Goal: Book appointment/travel/reservation

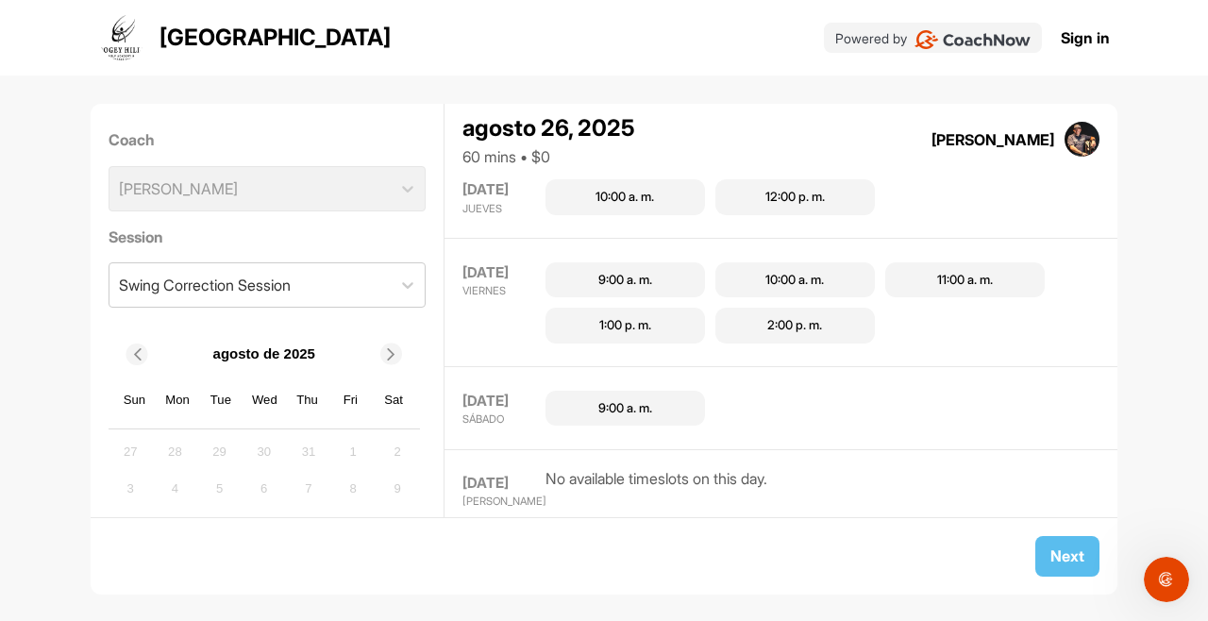
scroll to position [882, 0]
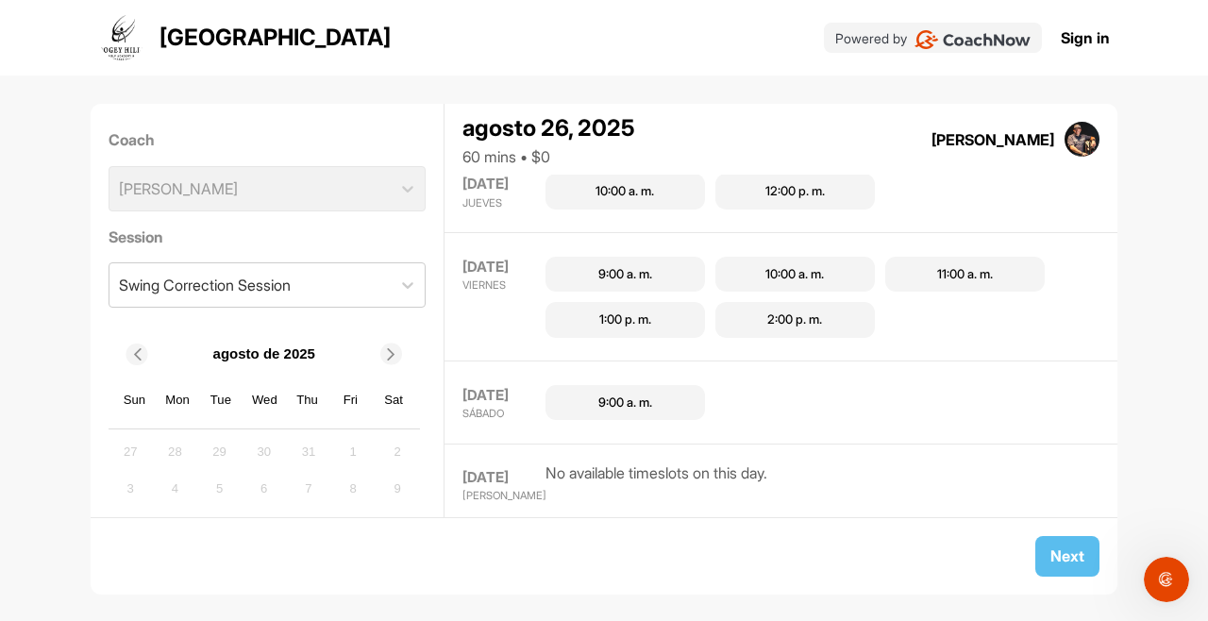
click at [605, 398] on div "9:00 a. m." at bounding box center [625, 402] width 54 height 19
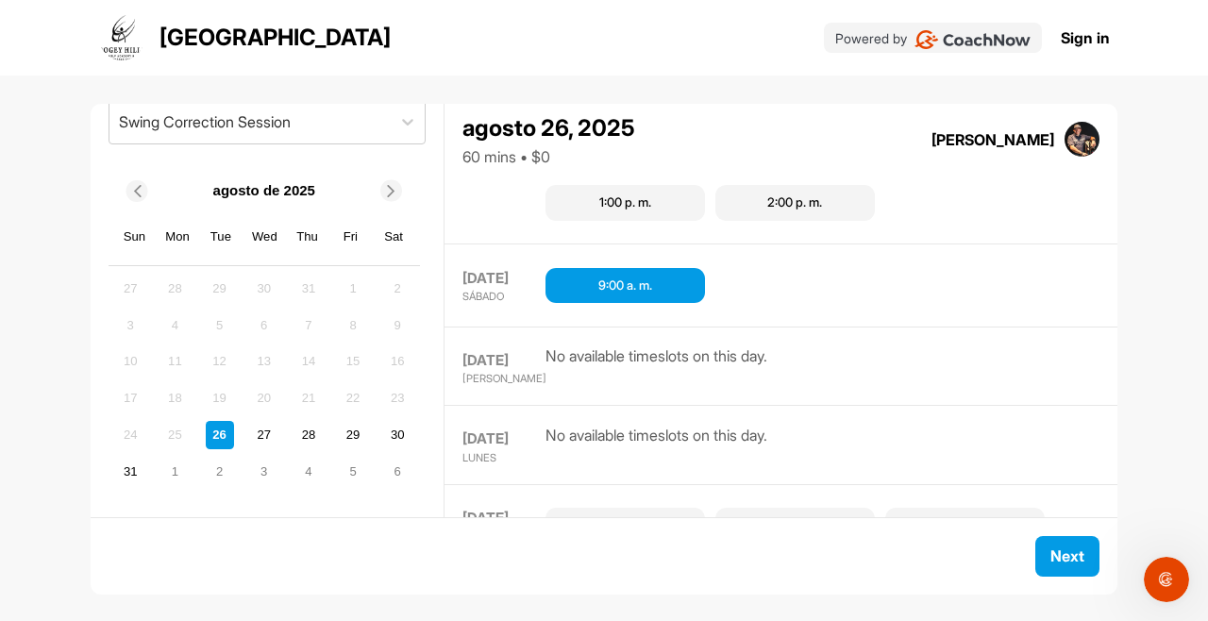
scroll to position [162, 0]
click at [389, 442] on div "30" at bounding box center [397, 436] width 28 height 28
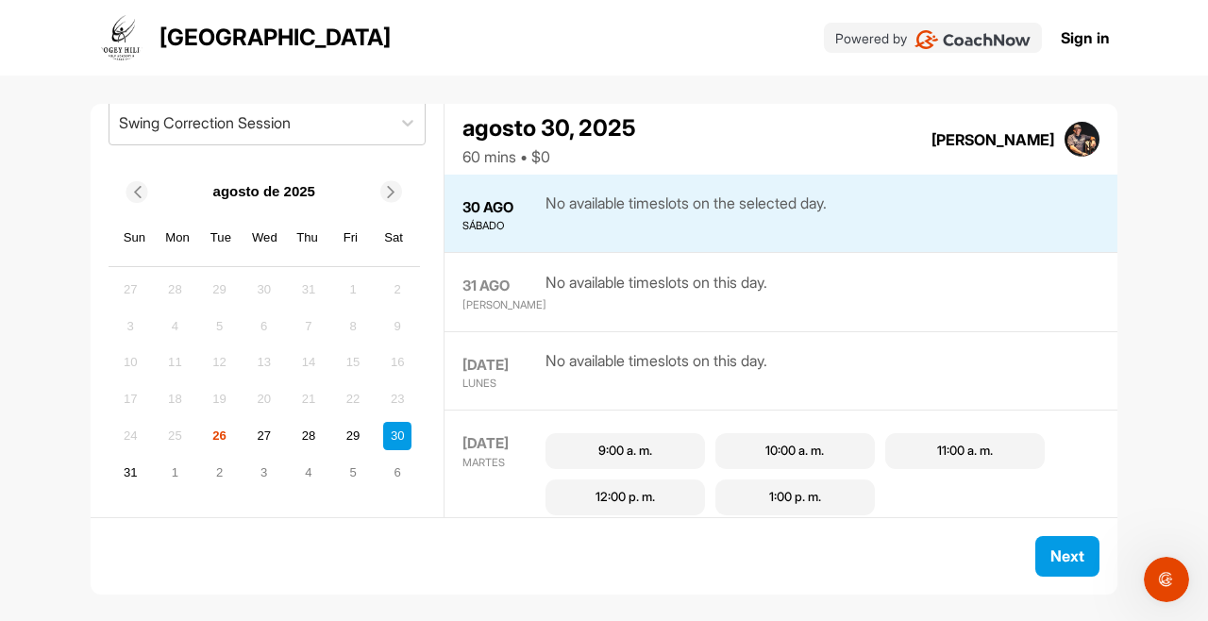
scroll to position [360, 0]
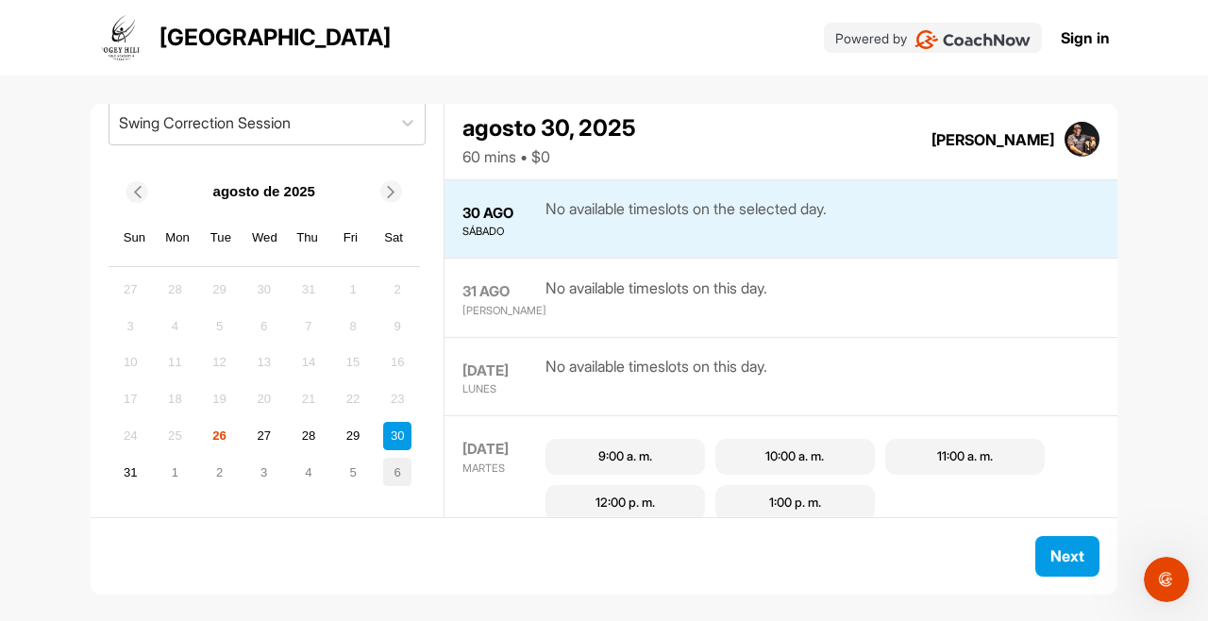
click at [395, 476] on div "6" at bounding box center [397, 472] width 28 height 28
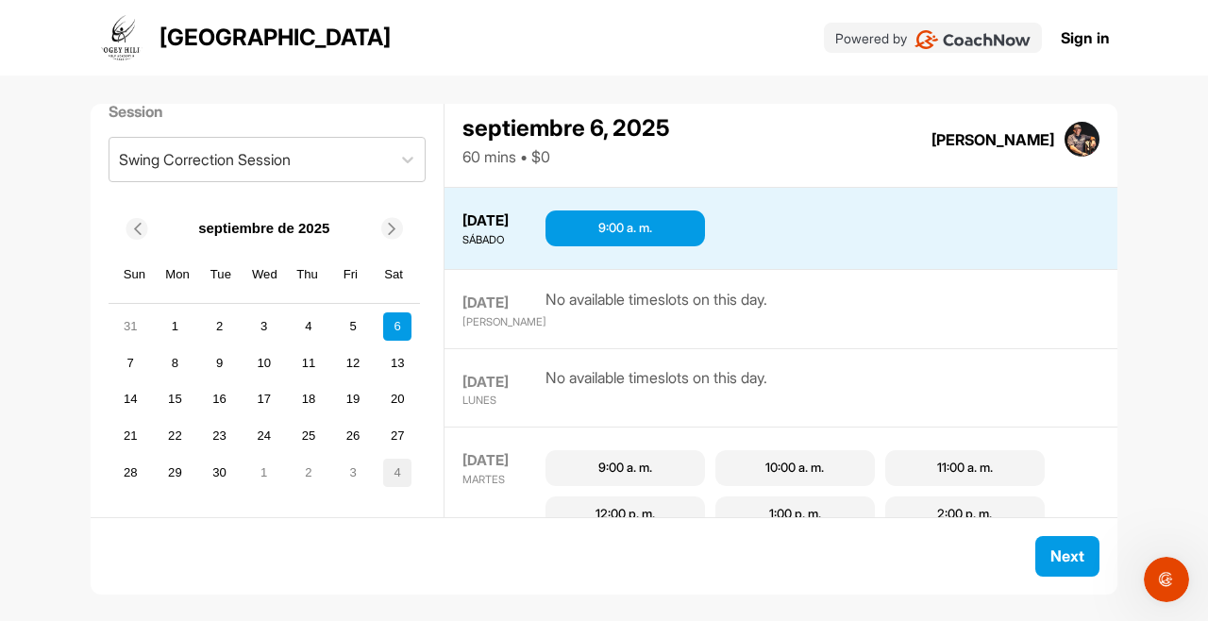
scroll to position [0, 0]
click at [632, 219] on div "9:00 a. m." at bounding box center [625, 228] width 54 height 19
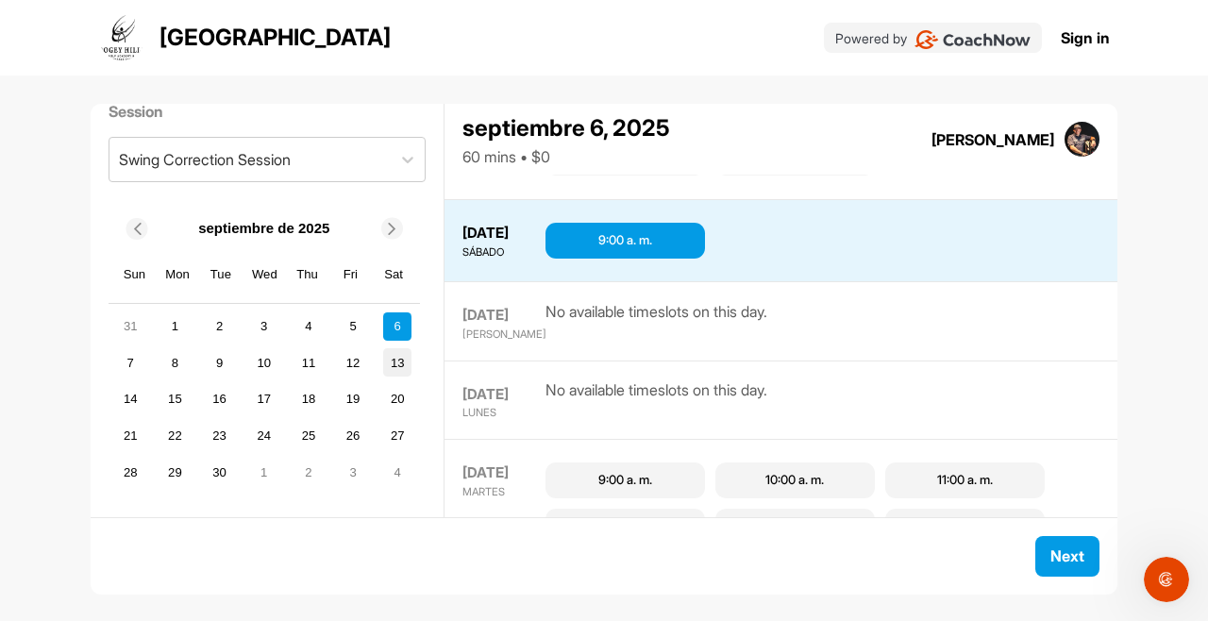
click at [397, 360] on div "13" at bounding box center [397, 362] width 28 height 28
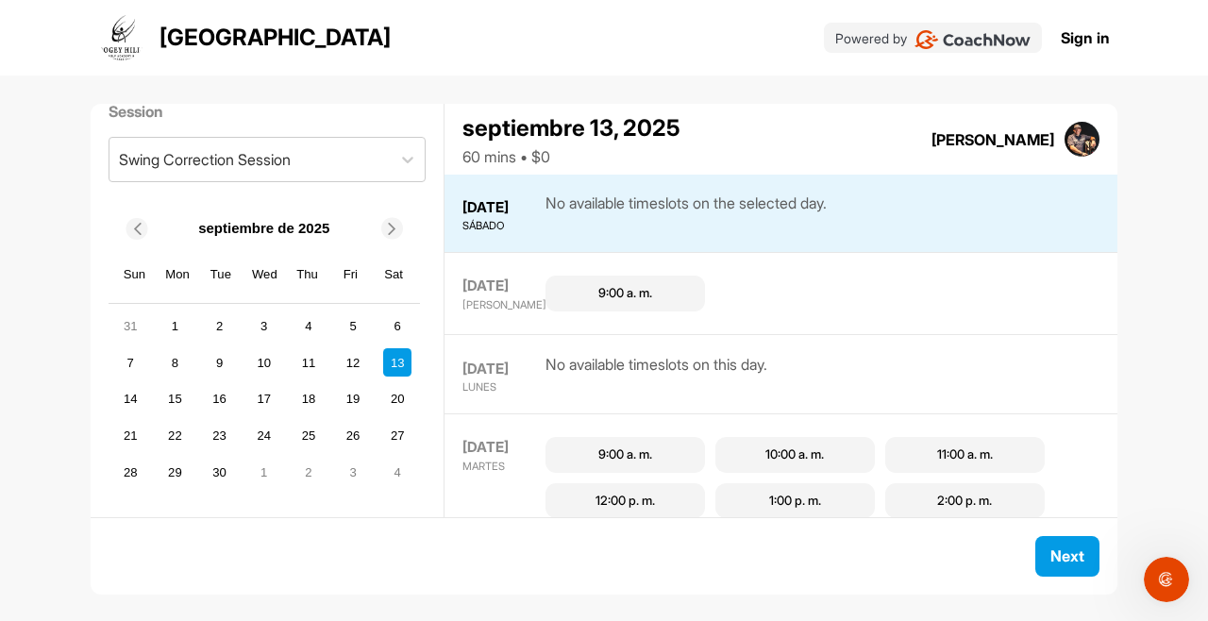
scroll to position [705, 0]
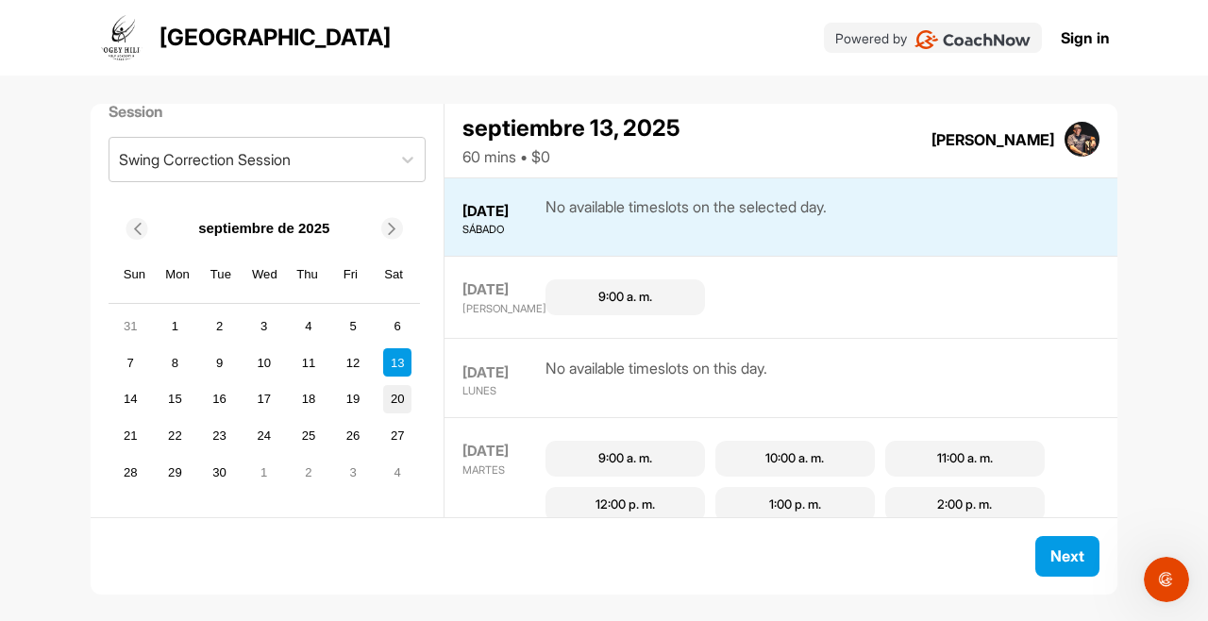
click at [403, 399] on div "20" at bounding box center [397, 399] width 28 height 28
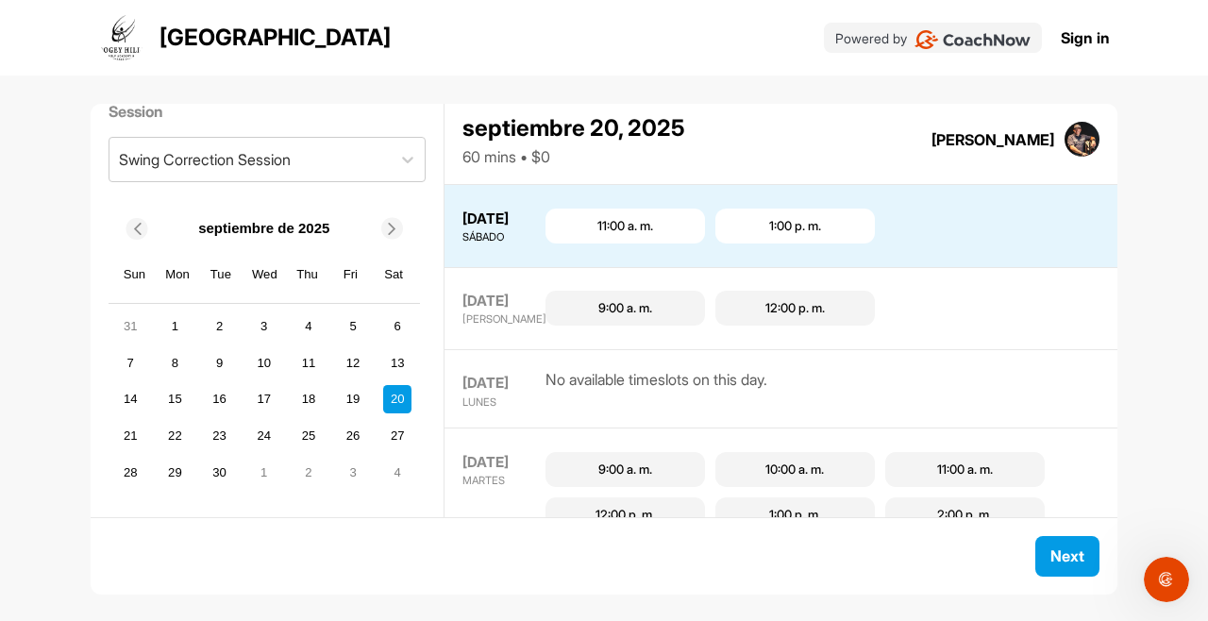
scroll to position [891, 0]
click at [402, 330] on div "6" at bounding box center [397, 326] width 28 height 28
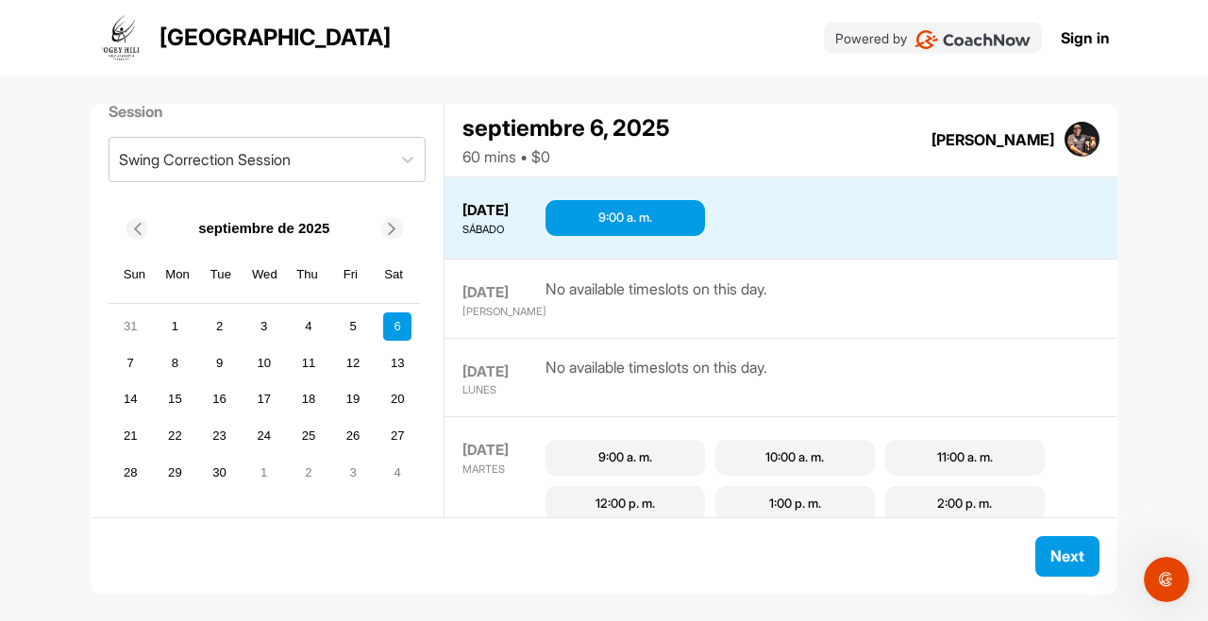
scroll to position [700, 0]
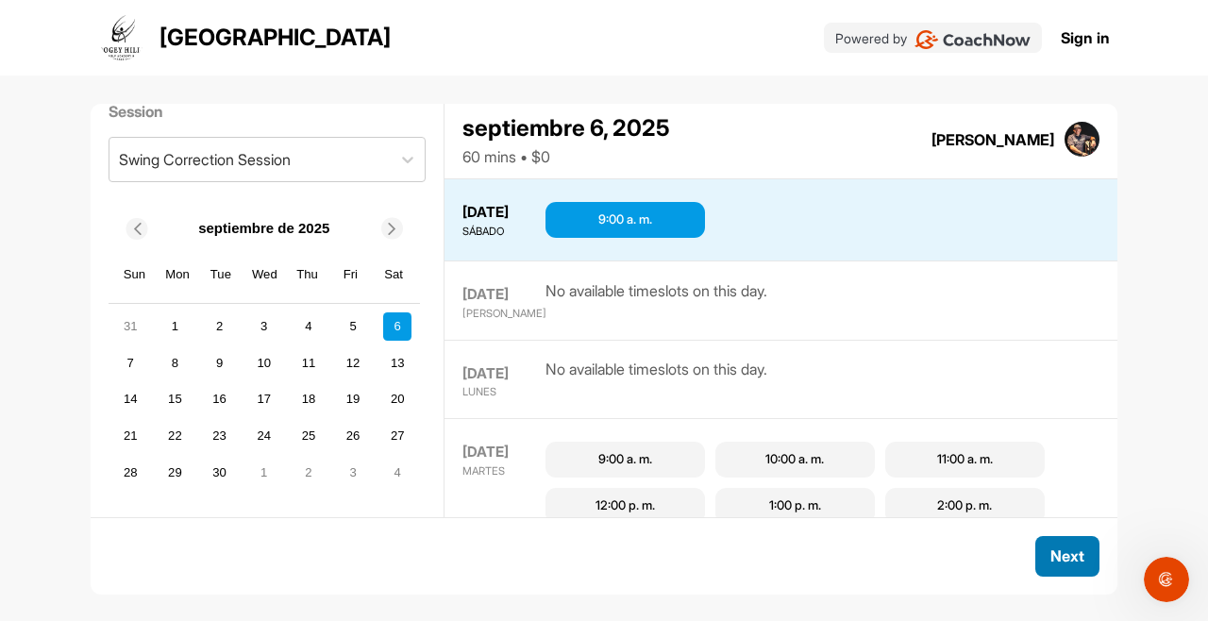
click at [1074, 558] on button "Next" at bounding box center [1067, 556] width 64 height 41
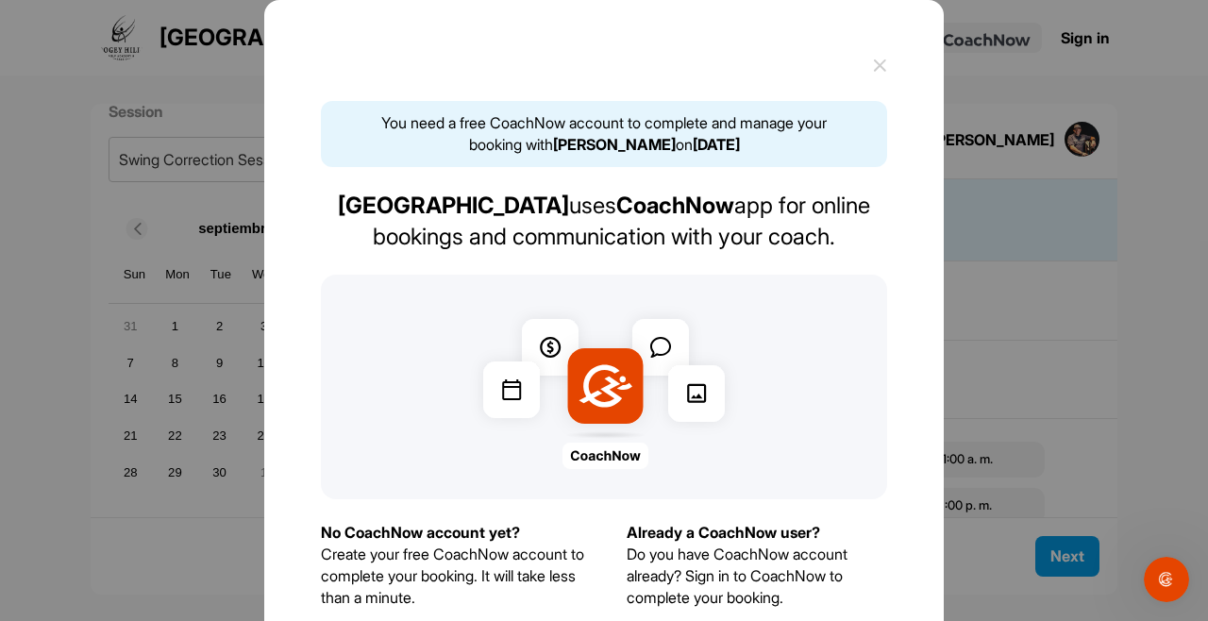
click at [873, 69] on icon at bounding box center [880, 66] width 14 height 14
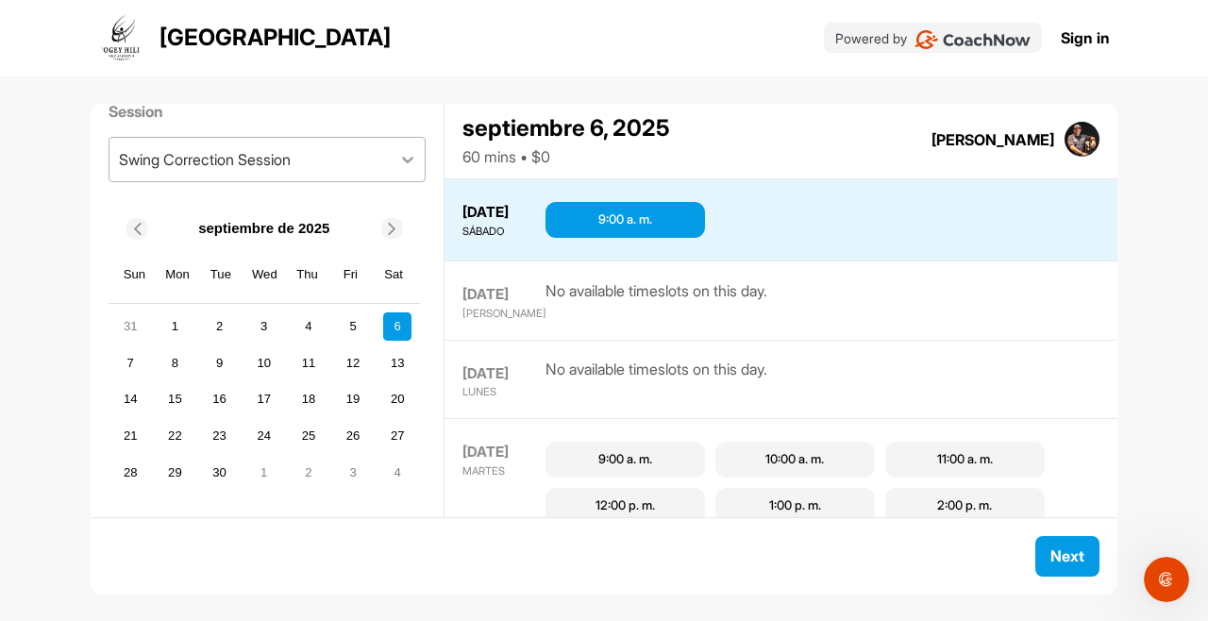
click at [407, 168] on icon at bounding box center [407, 159] width 19 height 19
click at [541, 64] on div "Bogey Hills Country Club Powered by Sign in" at bounding box center [604, 37] width 1011 height 75
